Goal: Information Seeking & Learning: Learn about a topic

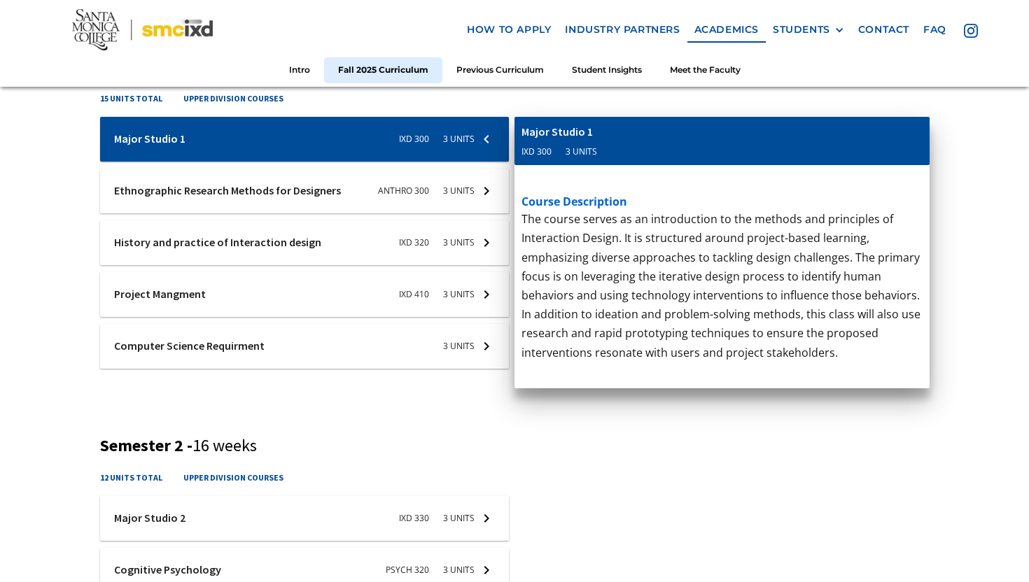
scroll to position [566, 0]
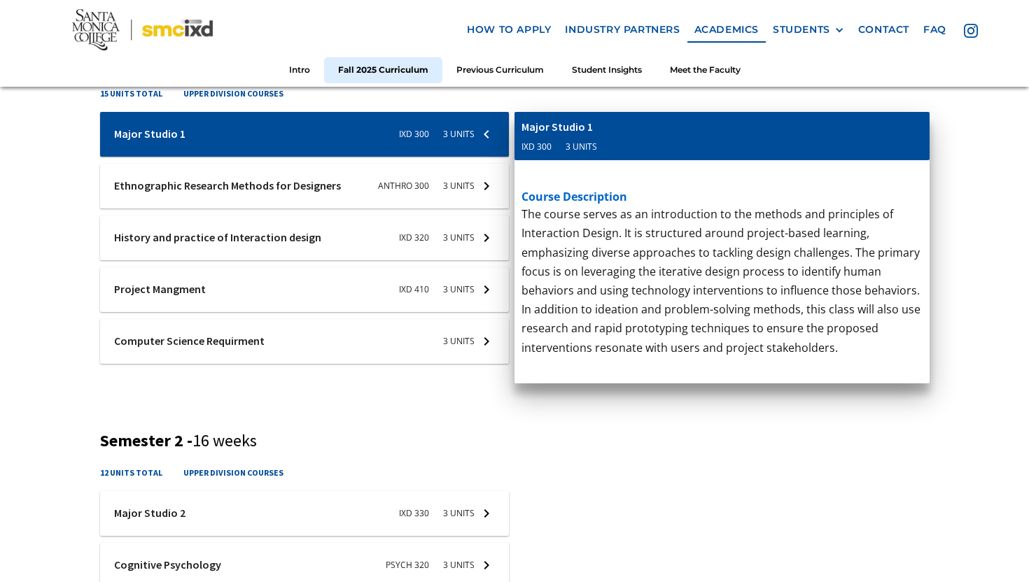
click at [189, 282] on div at bounding box center [304, 289] width 409 height 45
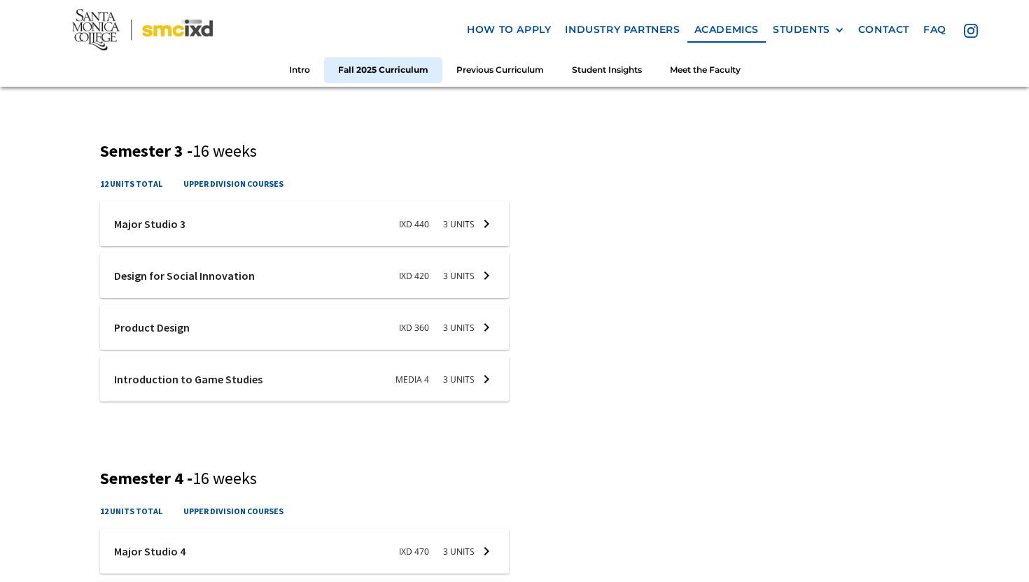
scroll to position [1223, 0]
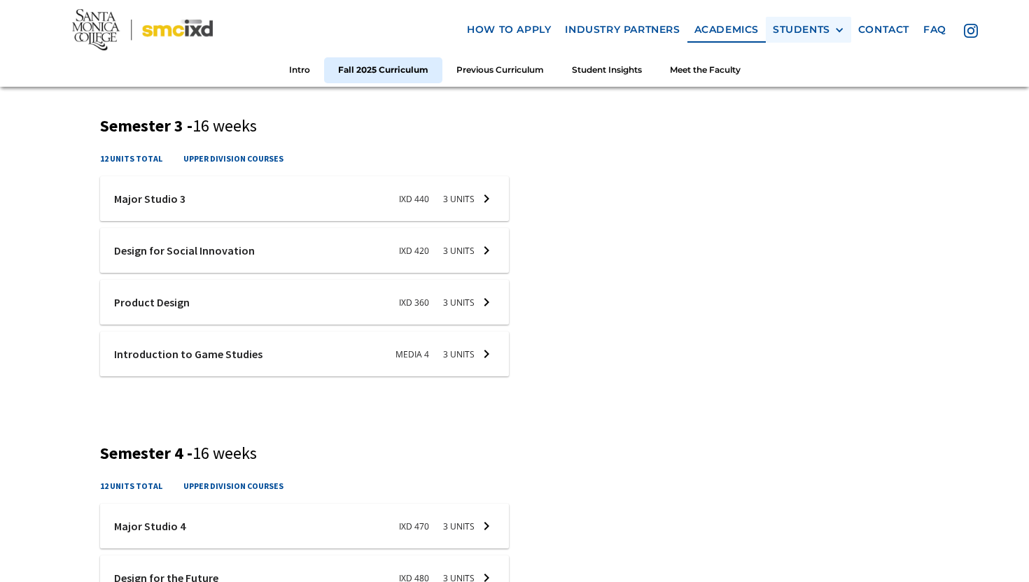
click at [802, 29] on div "STUDENTS" at bounding box center [801, 30] width 57 height 12
click at [806, 118] on link "Alumni" at bounding box center [836, 107] width 126 height 26
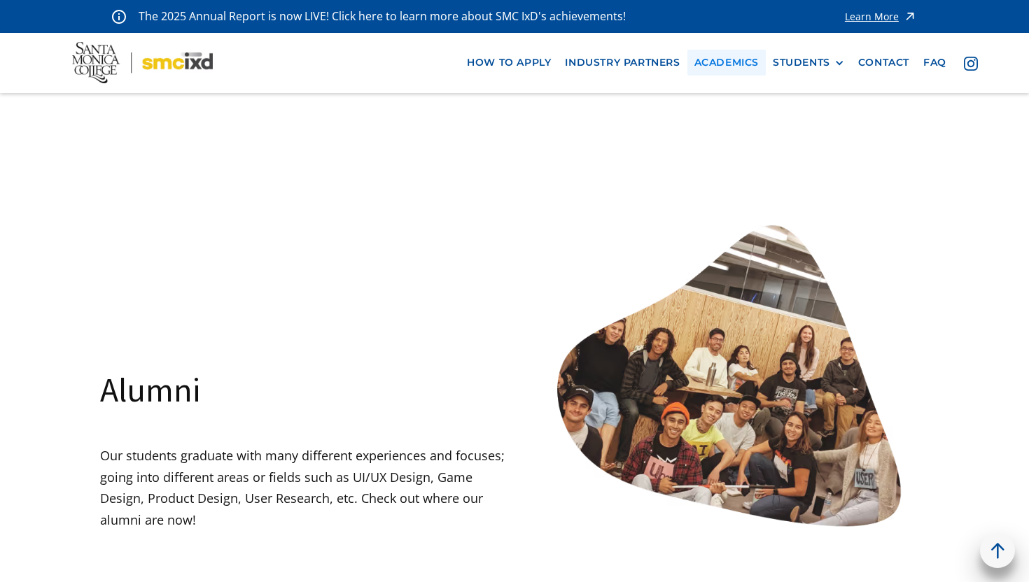
click at [738, 57] on link "Academics" at bounding box center [726, 63] width 78 height 26
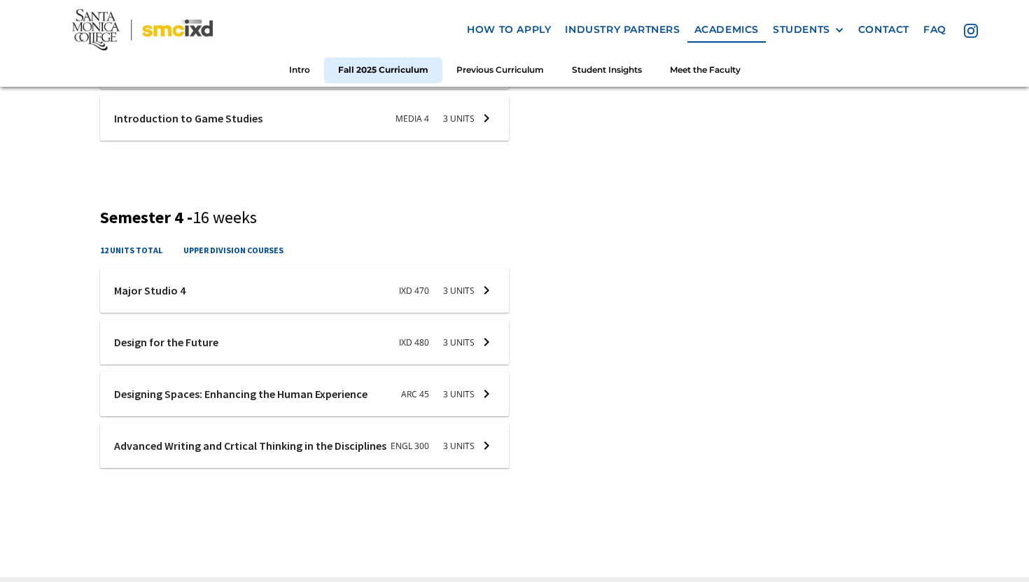
scroll to position [1460, 0]
click at [258, 446] on div at bounding box center [304, 444] width 409 height 45
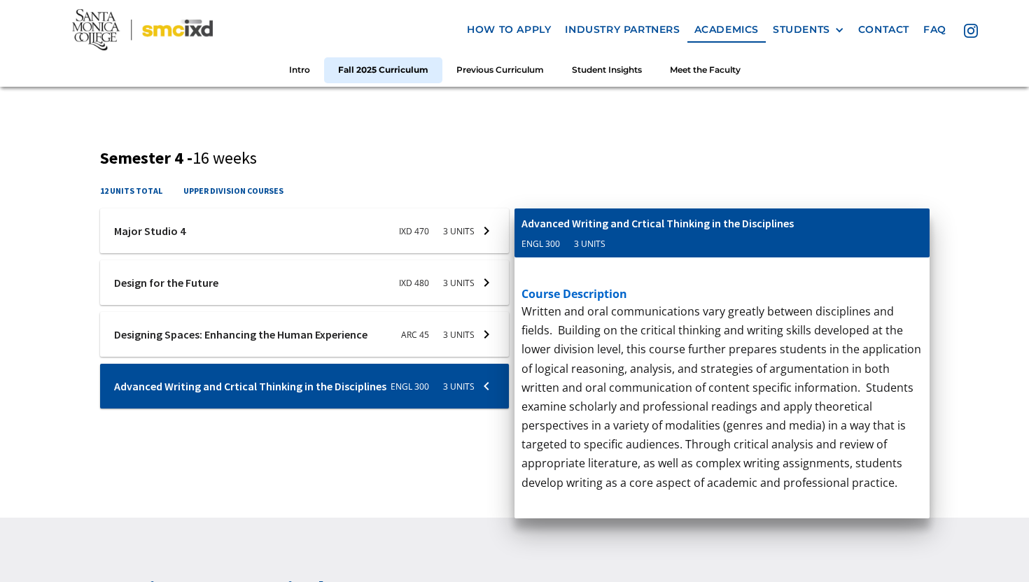
scroll to position [1340, 0]
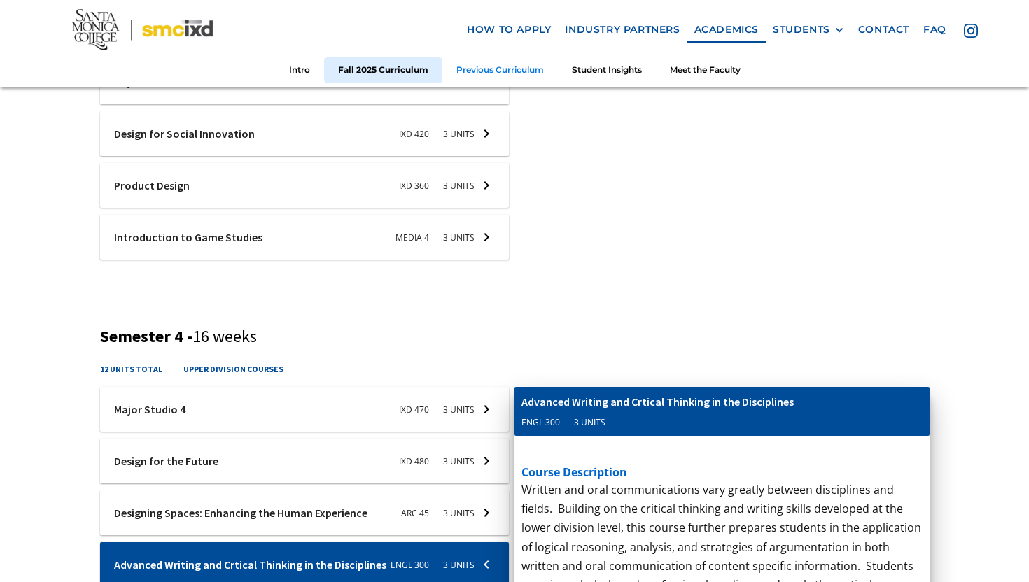
click at [472, 78] on link "Previous Curriculum" at bounding box center [499, 70] width 115 height 26
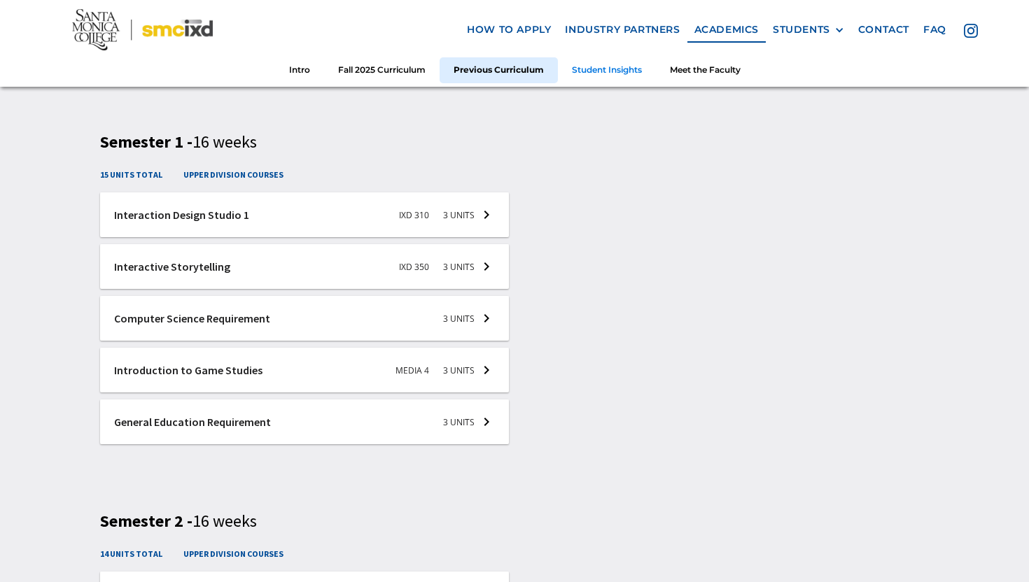
click at [573, 69] on link "Student Insights" at bounding box center [607, 70] width 98 height 26
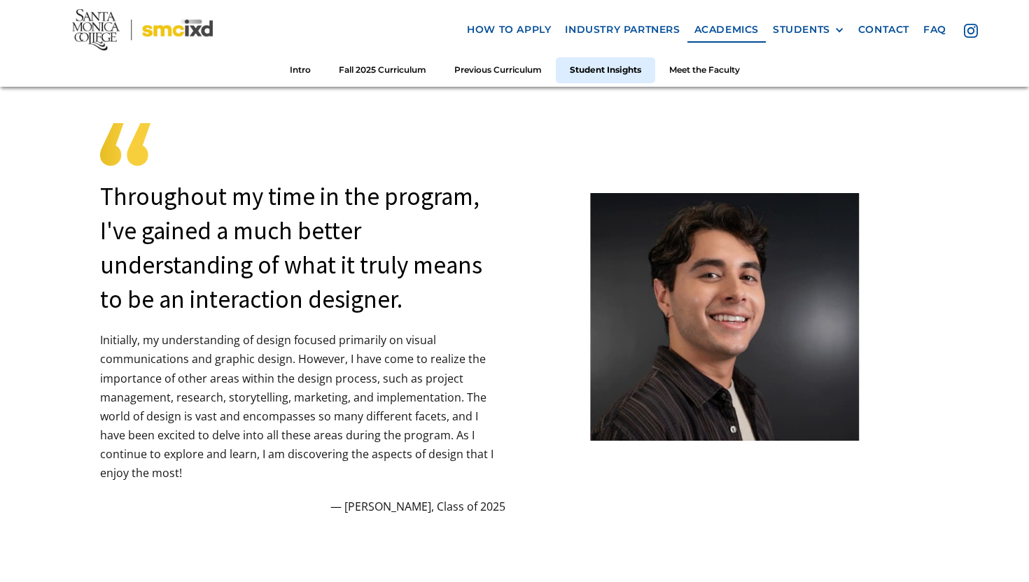
scroll to position [3691, 0]
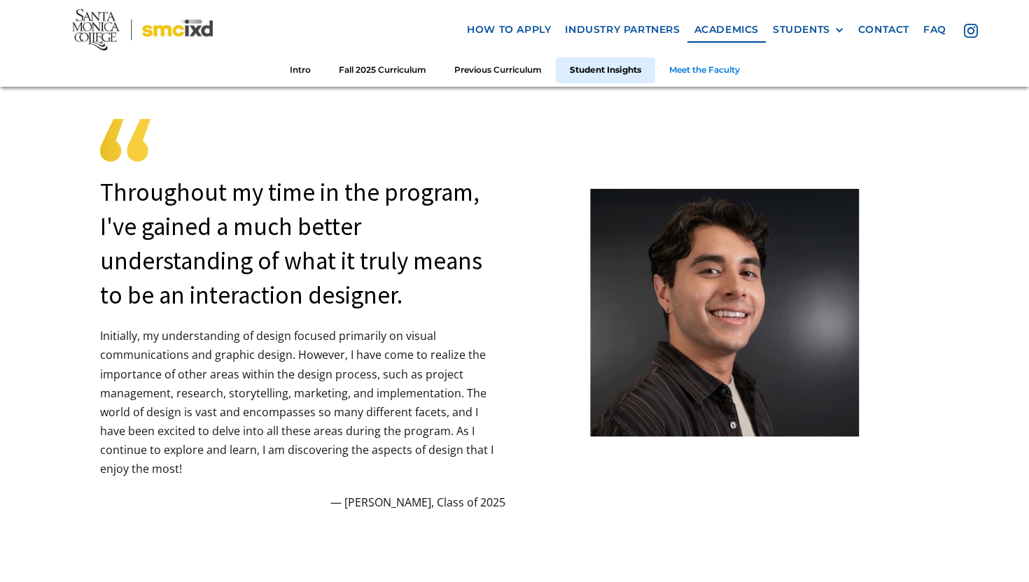
click at [695, 72] on link "Meet the Faculty" at bounding box center [704, 70] width 99 height 26
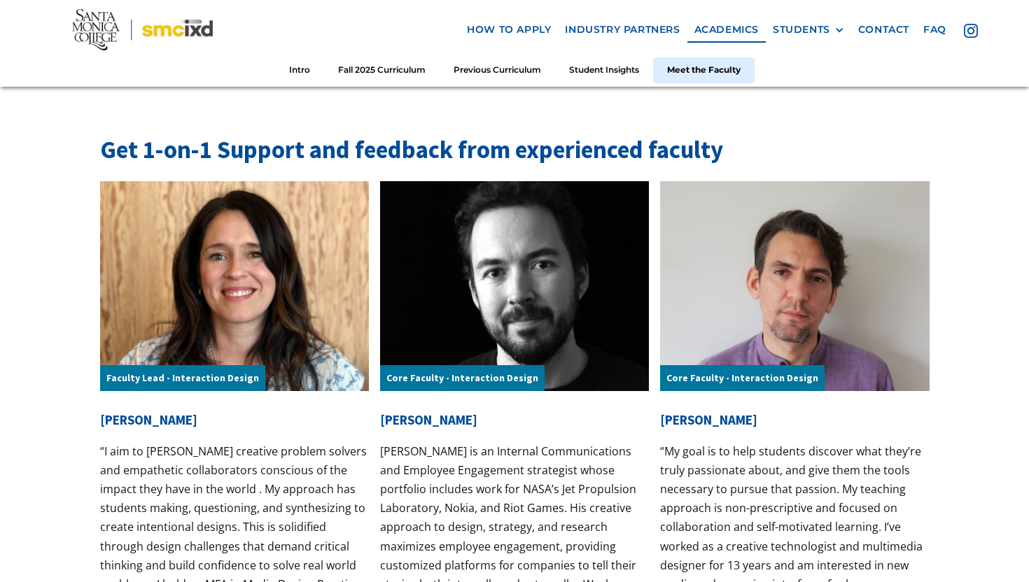
scroll to position [4331, 0]
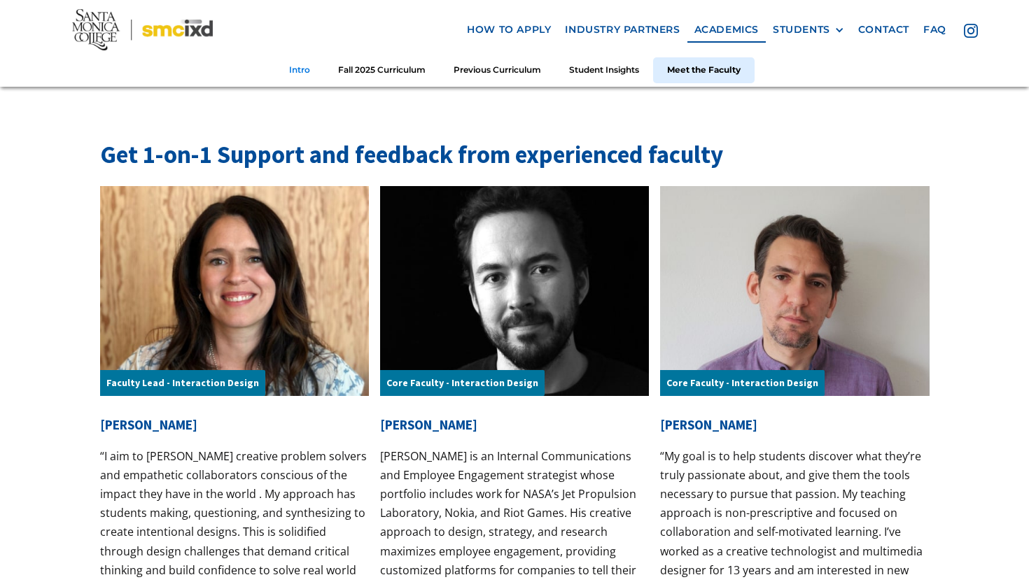
click at [302, 73] on link "Intro" at bounding box center [299, 70] width 49 height 26
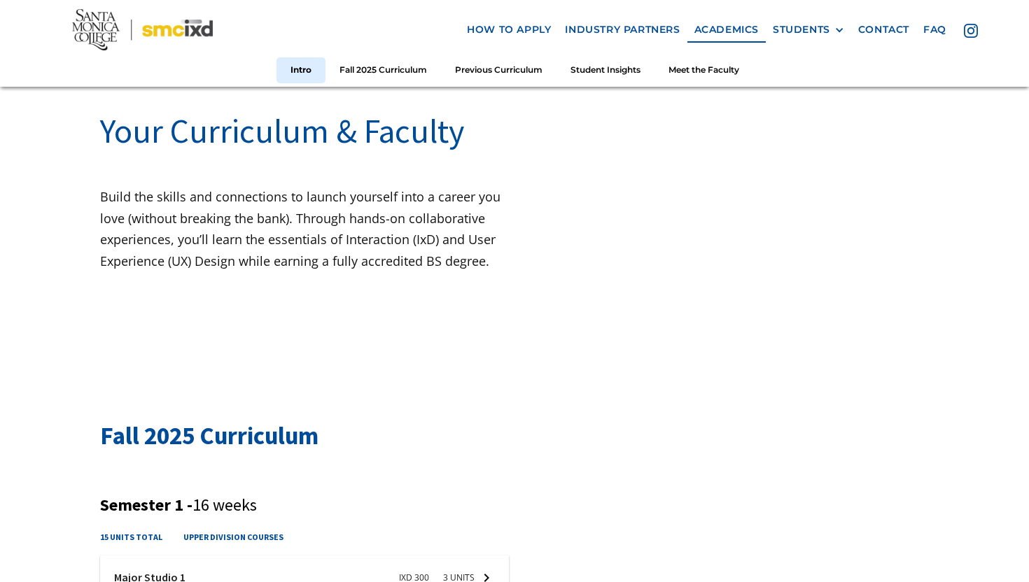
scroll to position [120, 0]
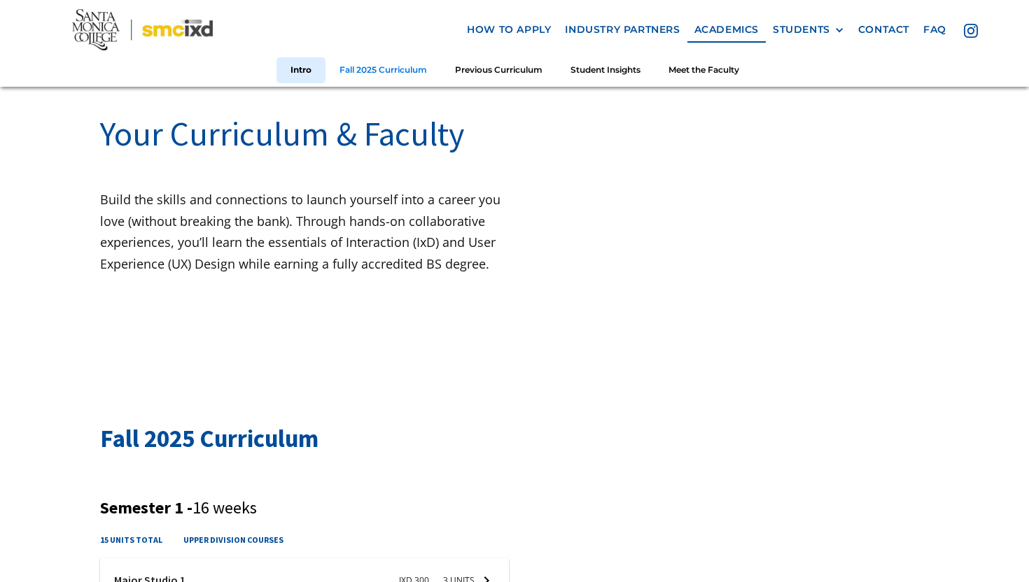
click at [358, 81] on link "Fall 2025 Curriculum" at bounding box center [382, 70] width 115 height 26
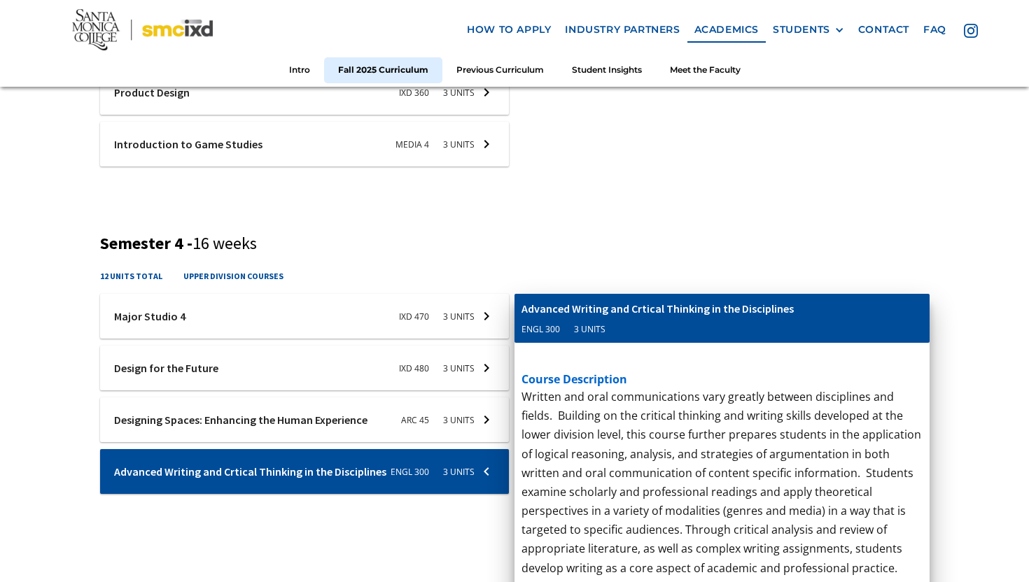
scroll to position [1436, 0]
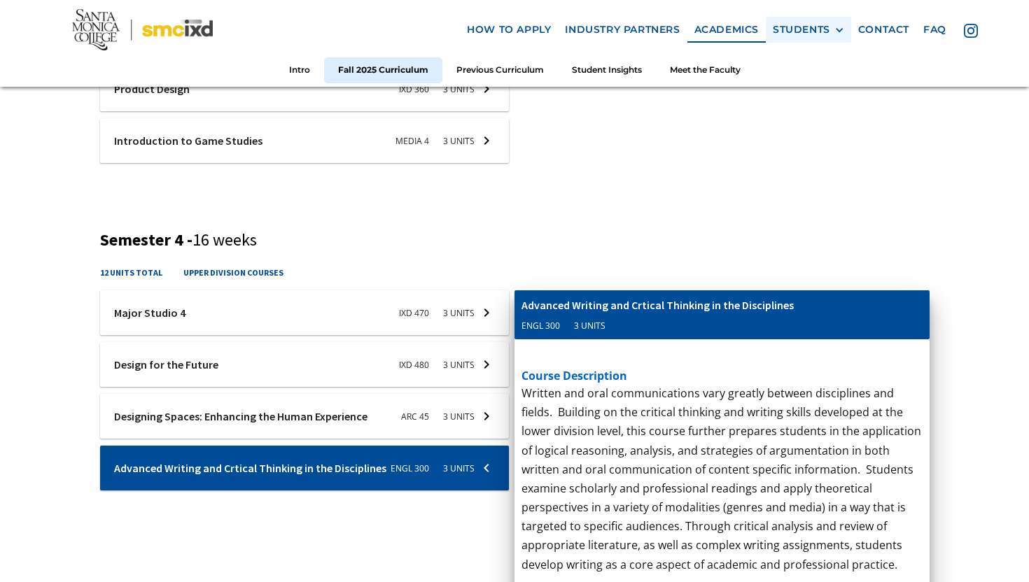
click at [823, 31] on div "STUDENTS" at bounding box center [801, 30] width 57 height 12
click at [807, 98] on link "Alumni" at bounding box center [836, 107] width 126 height 26
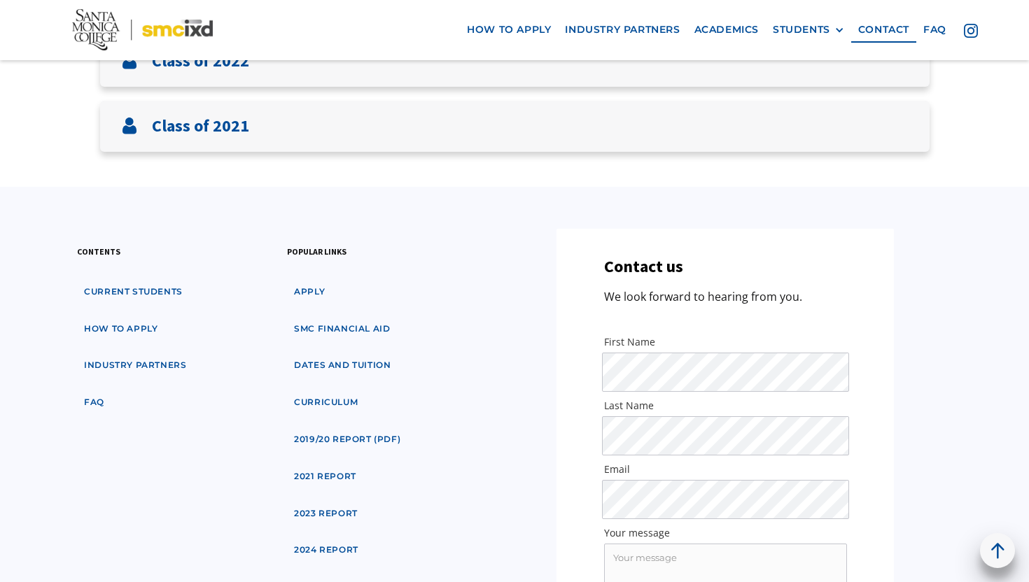
scroll to position [705, 0]
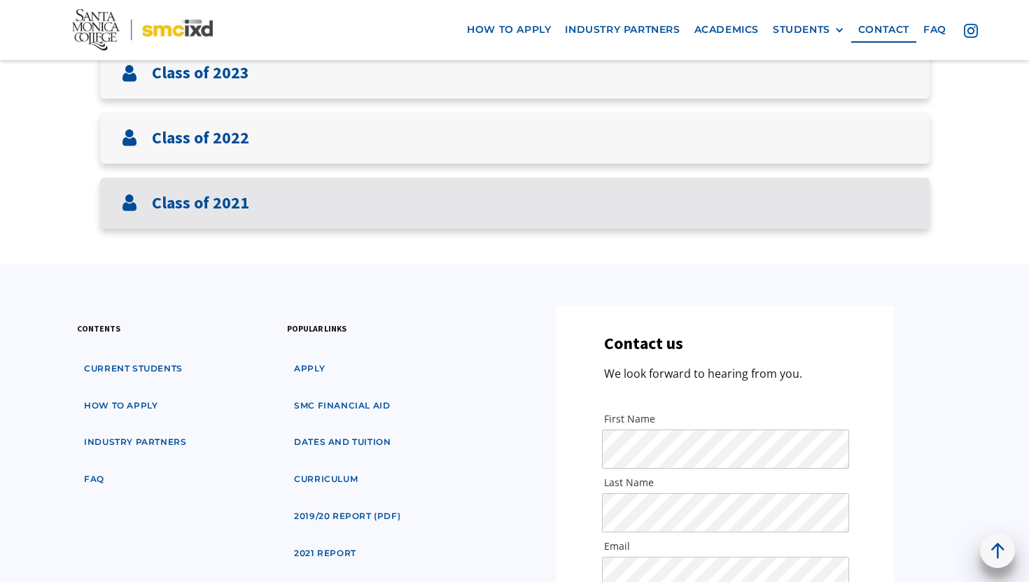
click at [309, 218] on div "Class of 2021" at bounding box center [514, 203] width 829 height 51
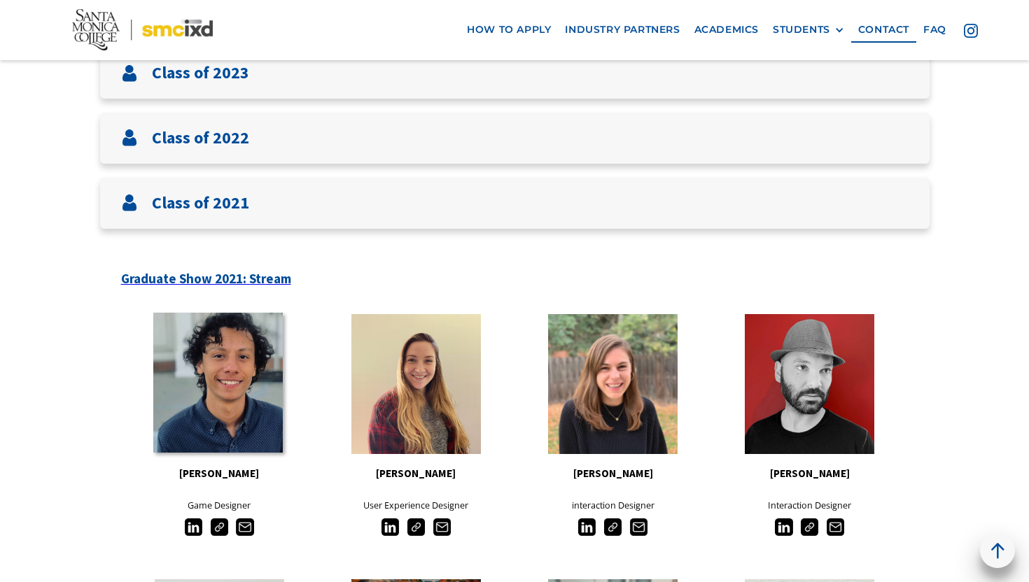
click at [221, 388] on link at bounding box center [217, 383] width 129 height 140
click at [255, 389] on link at bounding box center [217, 383] width 129 height 140
click at [331, 393] on div "Sara Pope User Experience Designer" at bounding box center [416, 425] width 197 height 236
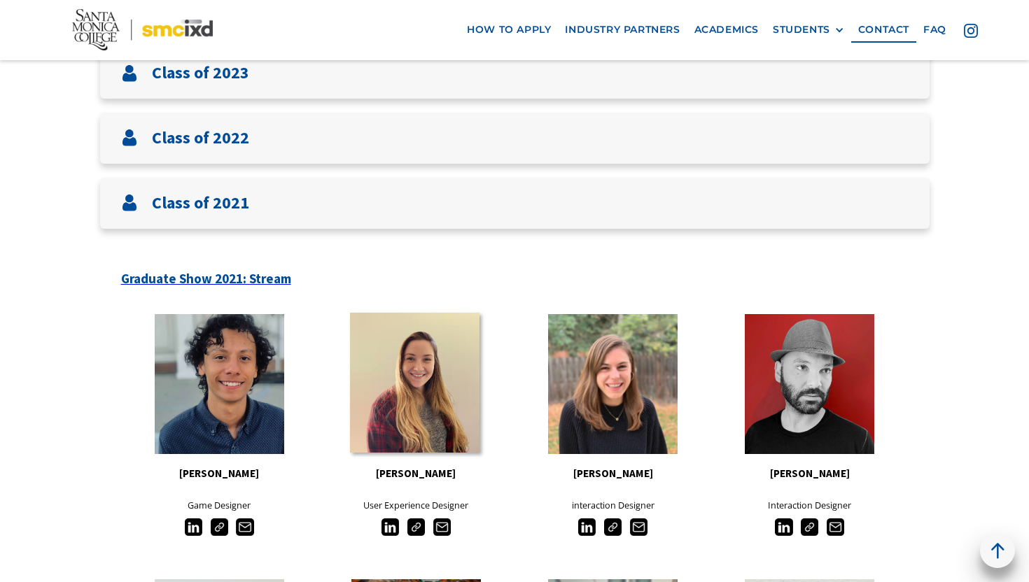
click at [417, 413] on link at bounding box center [414, 383] width 129 height 140
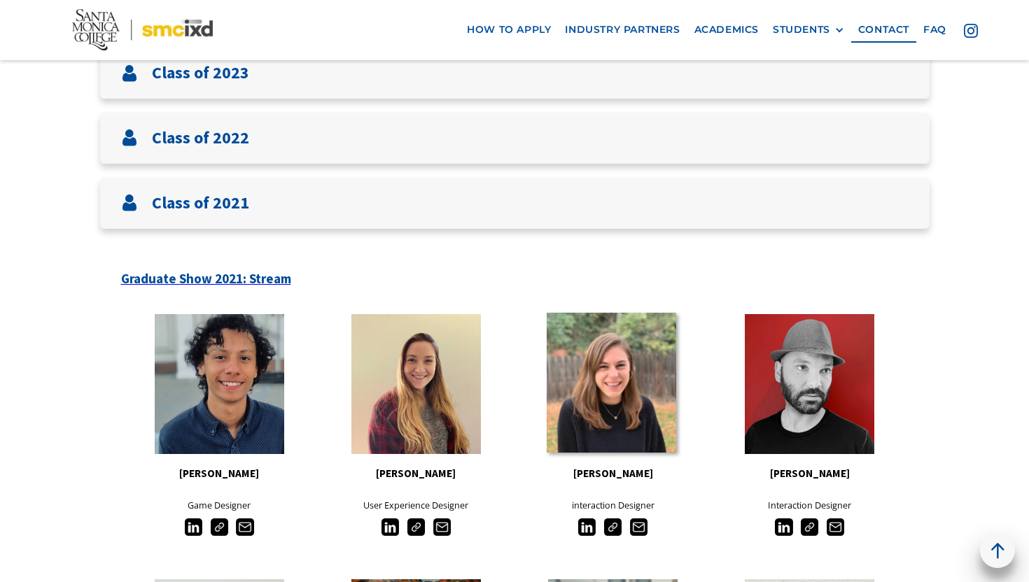
click at [549, 360] on link at bounding box center [611, 383] width 129 height 140
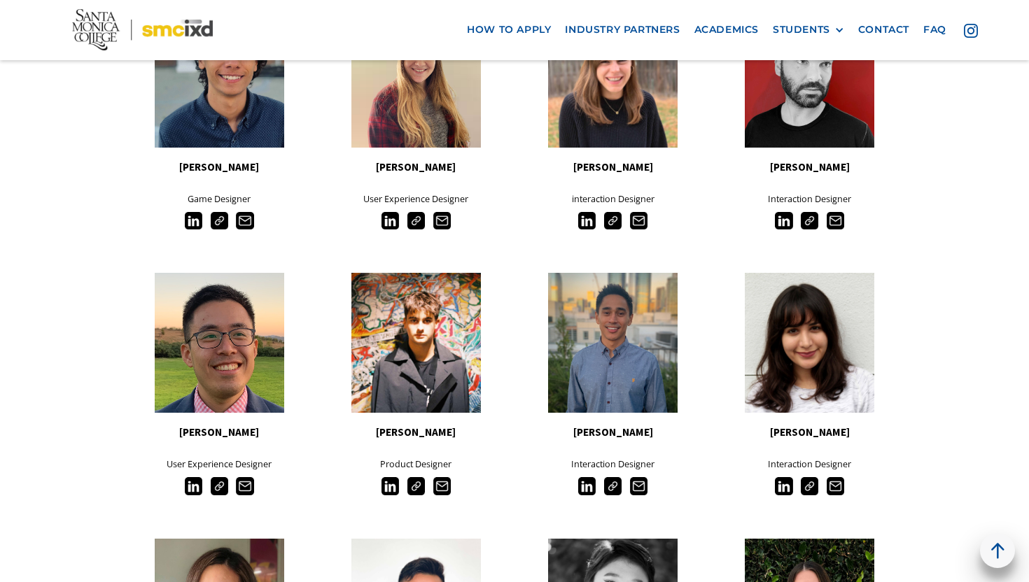
scroll to position [1027, 0]
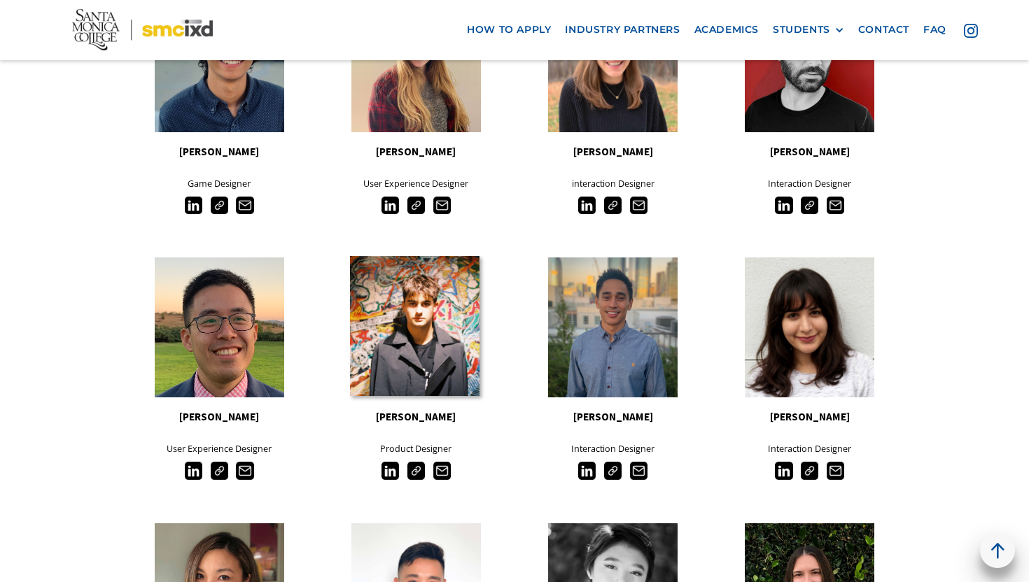
click at [370, 335] on link at bounding box center [414, 326] width 129 height 140
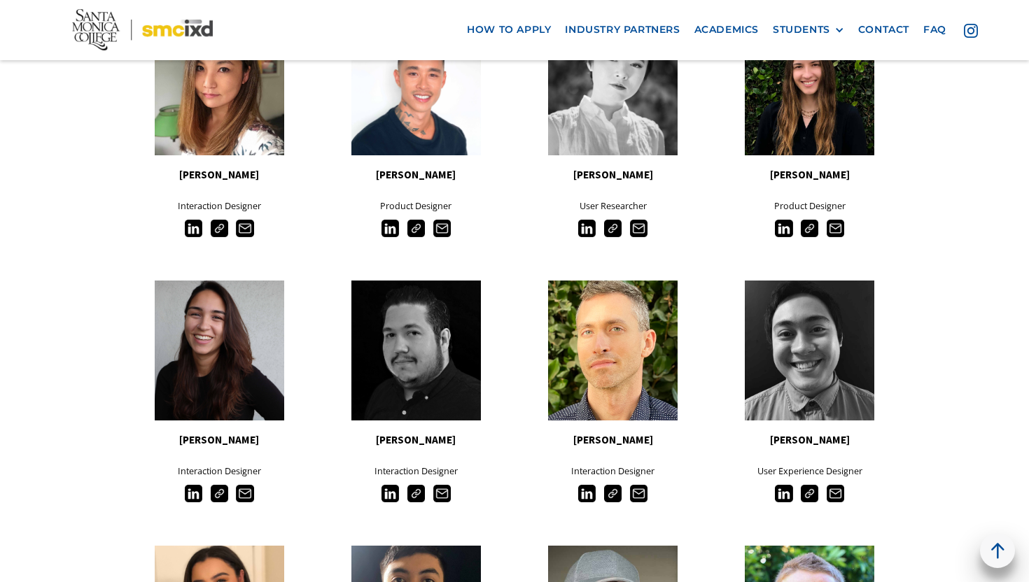
scroll to position [1622, 0]
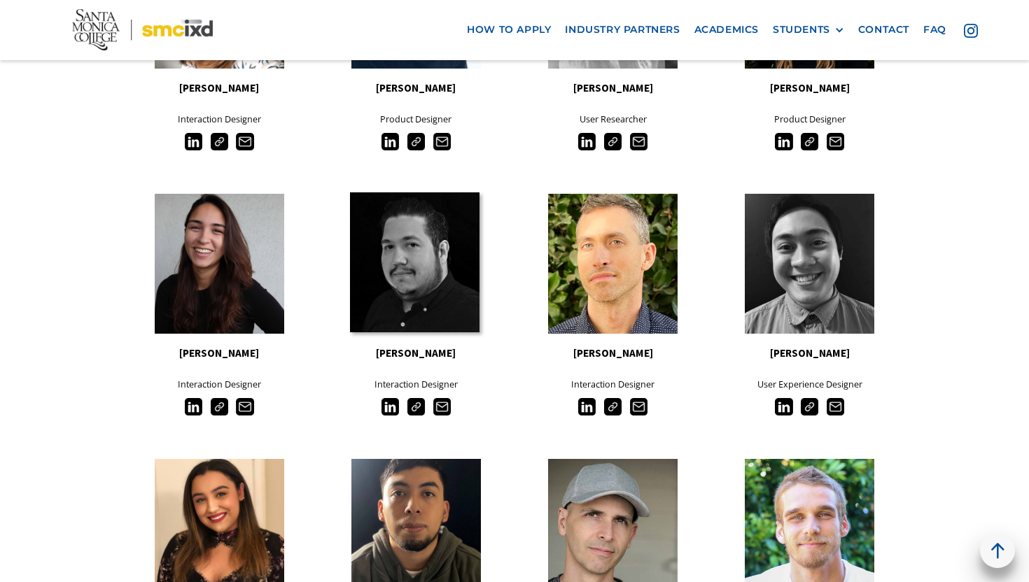
click at [396, 326] on link at bounding box center [414, 262] width 129 height 140
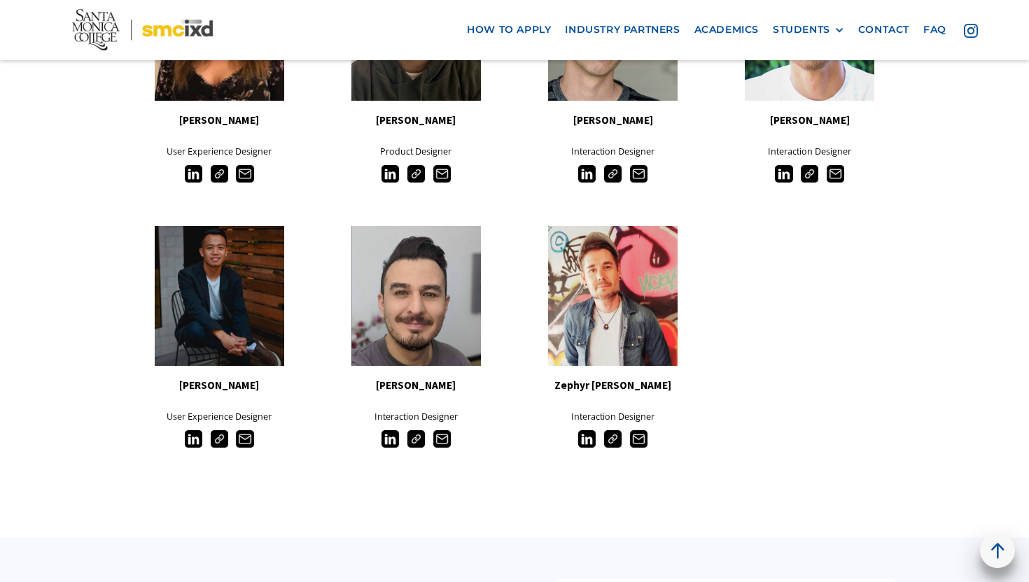
scroll to position [2173, 0]
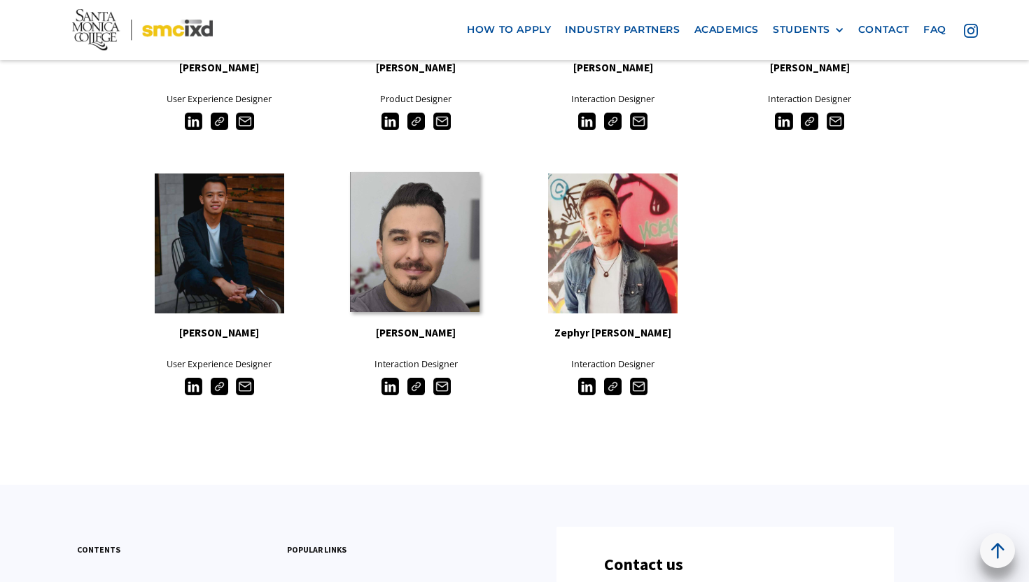
click at [422, 282] on link at bounding box center [414, 242] width 129 height 140
click at [827, 31] on div "STUDENTS" at bounding box center [801, 30] width 57 height 12
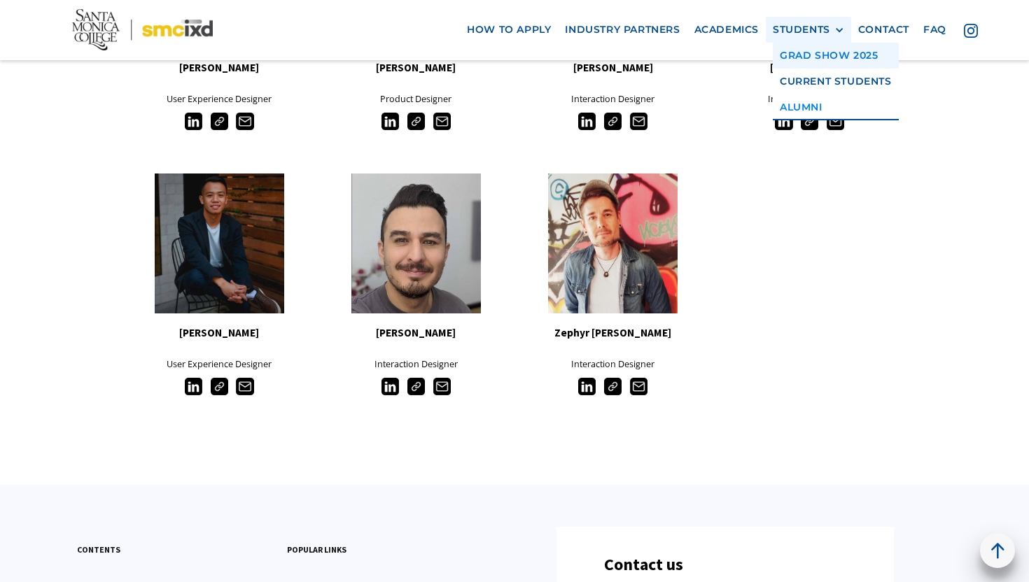
click at [829, 57] on link "GRAD SHOW 2025" at bounding box center [836, 56] width 126 height 26
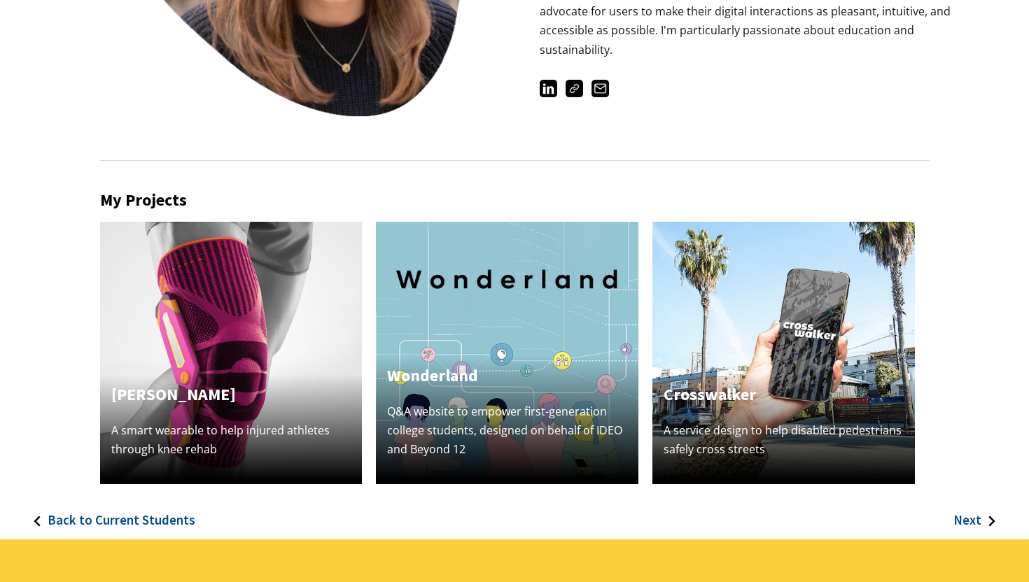
scroll to position [292, 0]
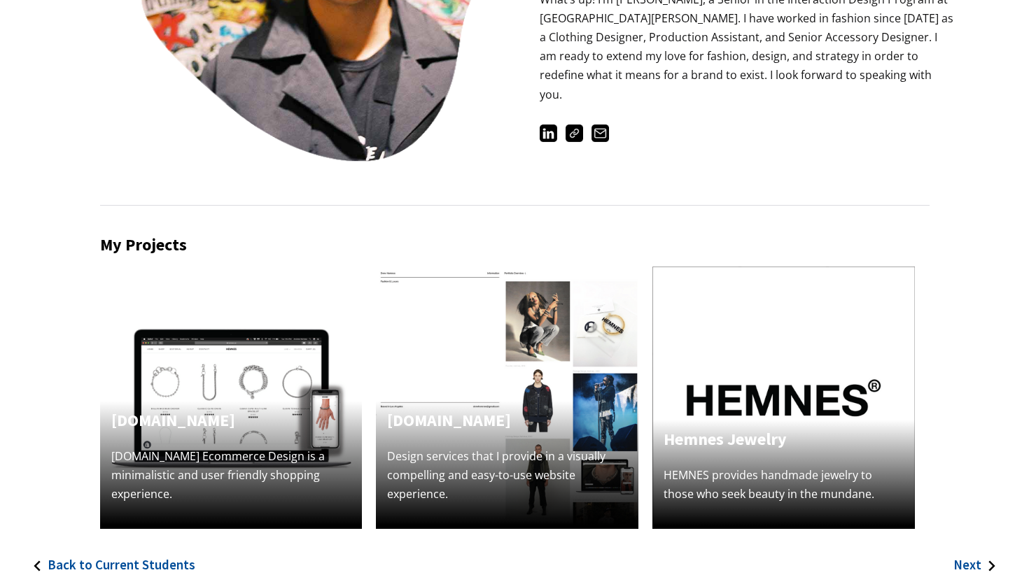
scroll to position [116, 0]
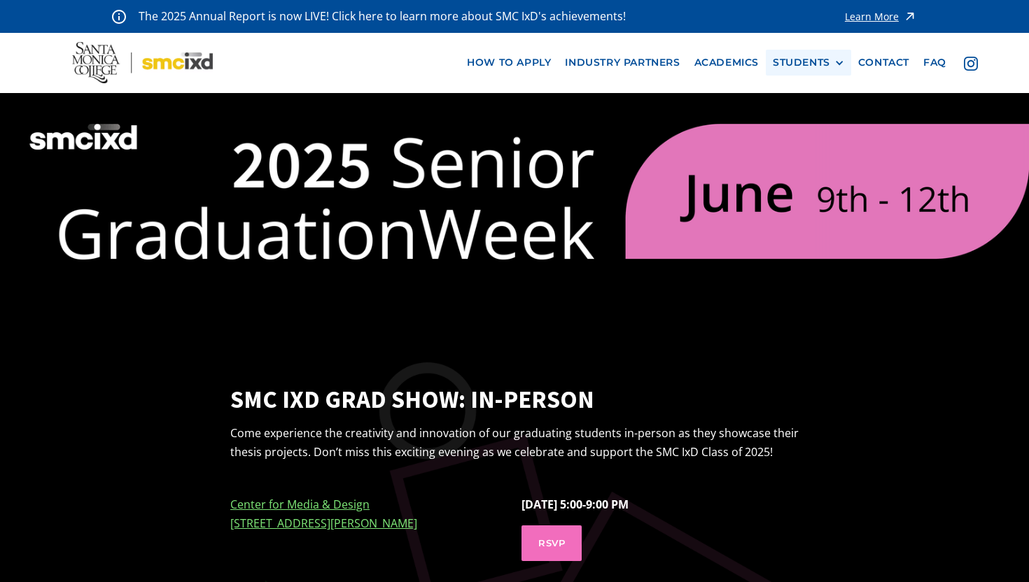
click at [812, 59] on div "STUDENTS" at bounding box center [801, 63] width 57 height 12
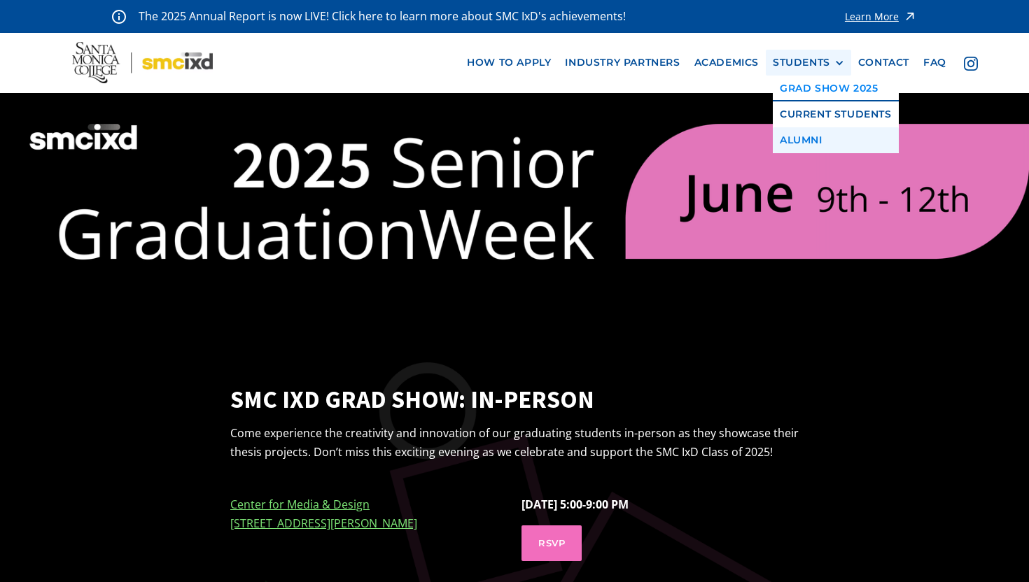
click at [804, 135] on link "Alumni" at bounding box center [836, 140] width 126 height 26
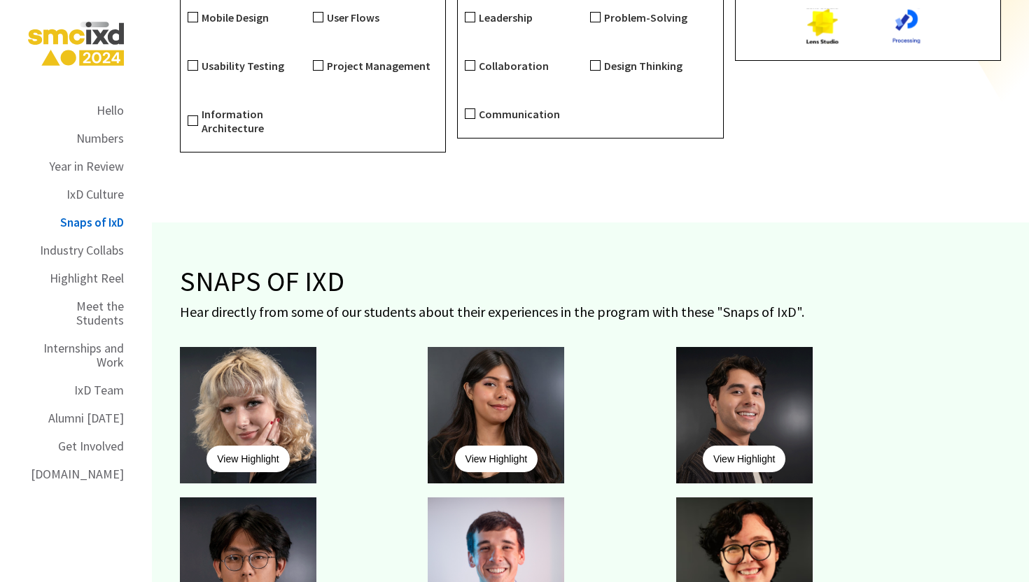
scroll to position [5506, 0]
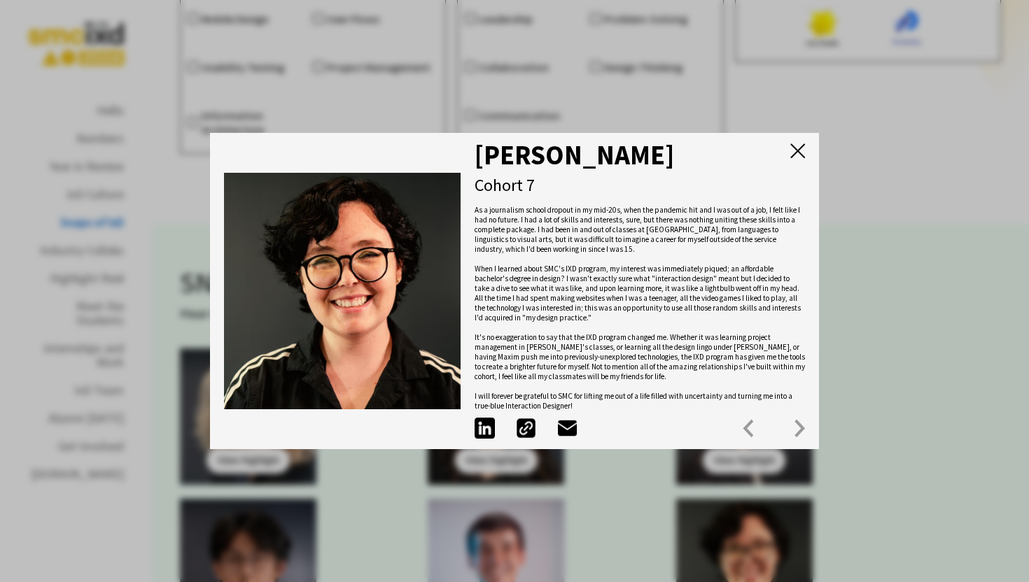
click at [799, 141] on div "Maddison Nielsen Cohort 7 As a journalism school dropout in my mid-20s, when th…" at bounding box center [514, 291] width 609 height 316
click at [792, 153] on img at bounding box center [797, 150] width 15 height 15
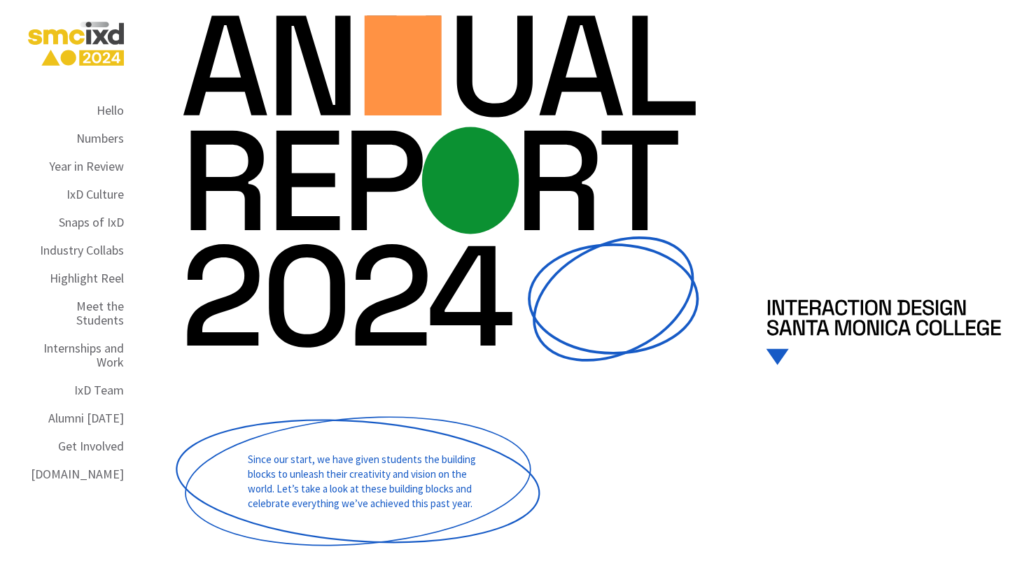
scroll to position [0, 0]
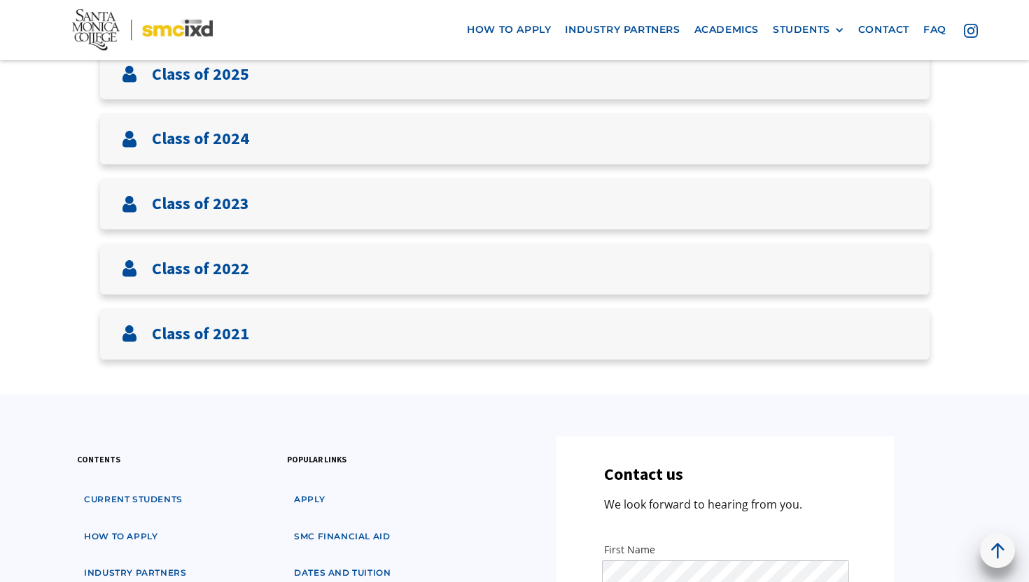
scroll to position [584, 0]
